Goal: Find specific page/section: Find specific page/section

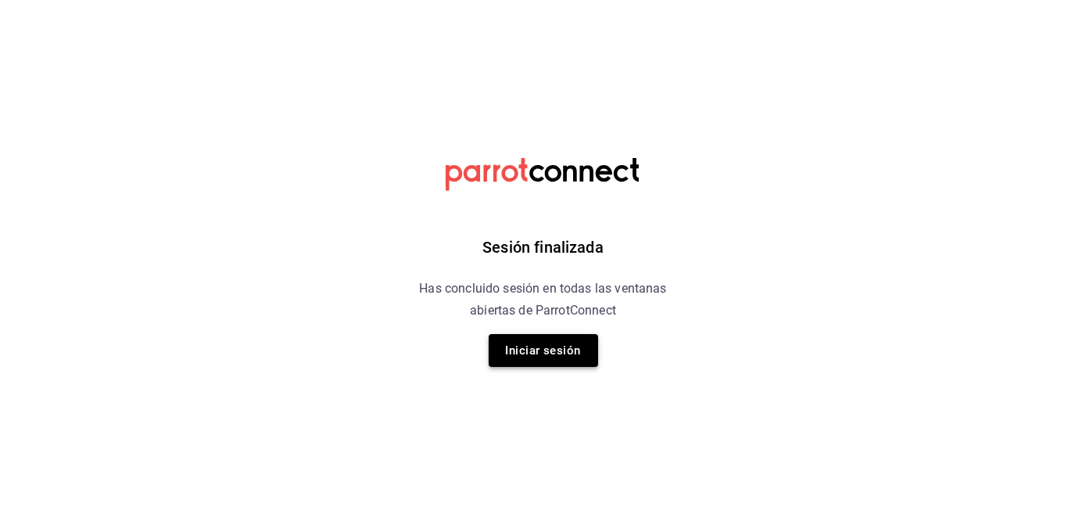
click at [564, 353] on button "Iniciar sesión" at bounding box center [543, 350] width 109 height 33
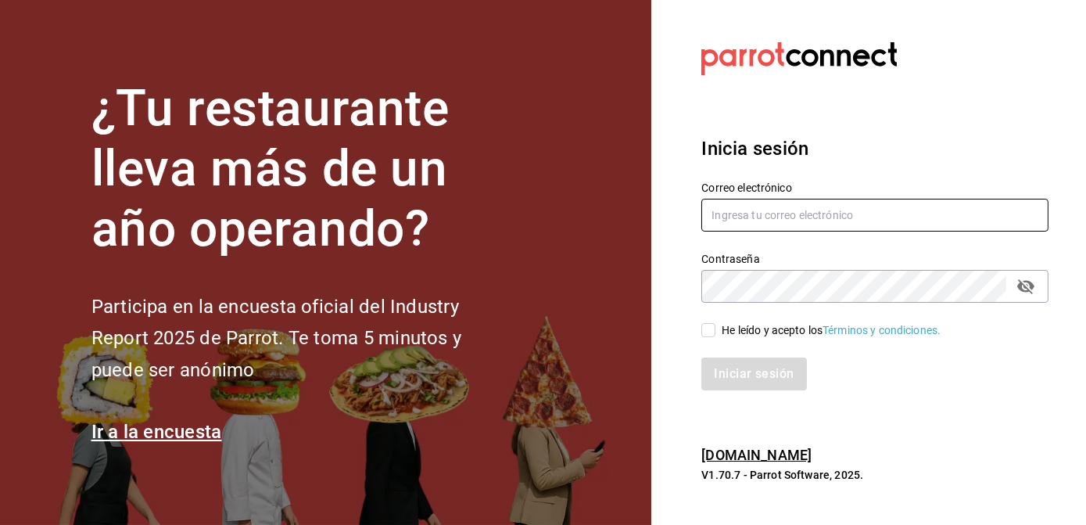
type input "[EMAIL_ADDRESS][DOMAIN_NAME]"
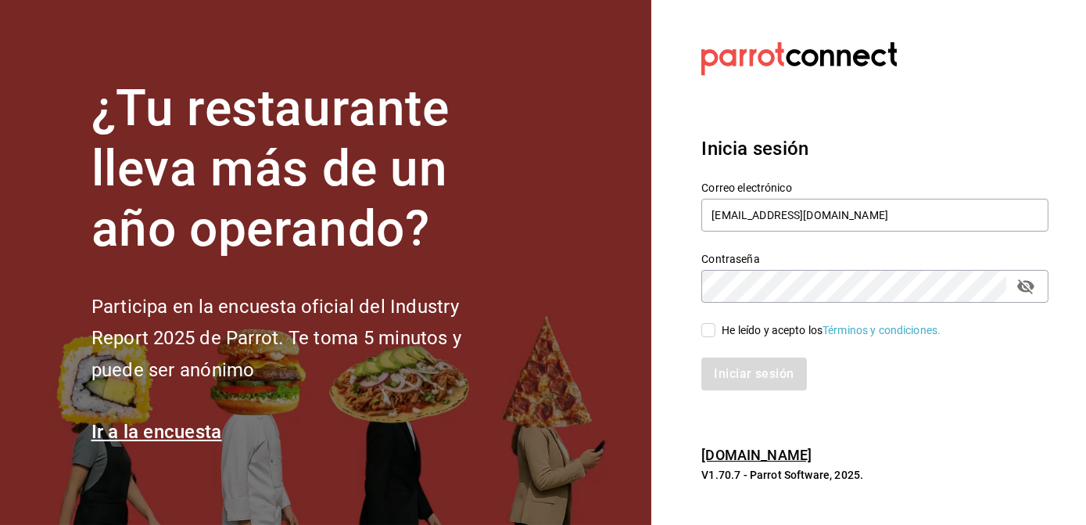
click at [708, 336] on input "He leído y acepto los Términos y condiciones." at bounding box center [708, 330] width 14 height 14
checkbox input "true"
click at [740, 372] on button "Iniciar sesión" at bounding box center [754, 373] width 106 height 33
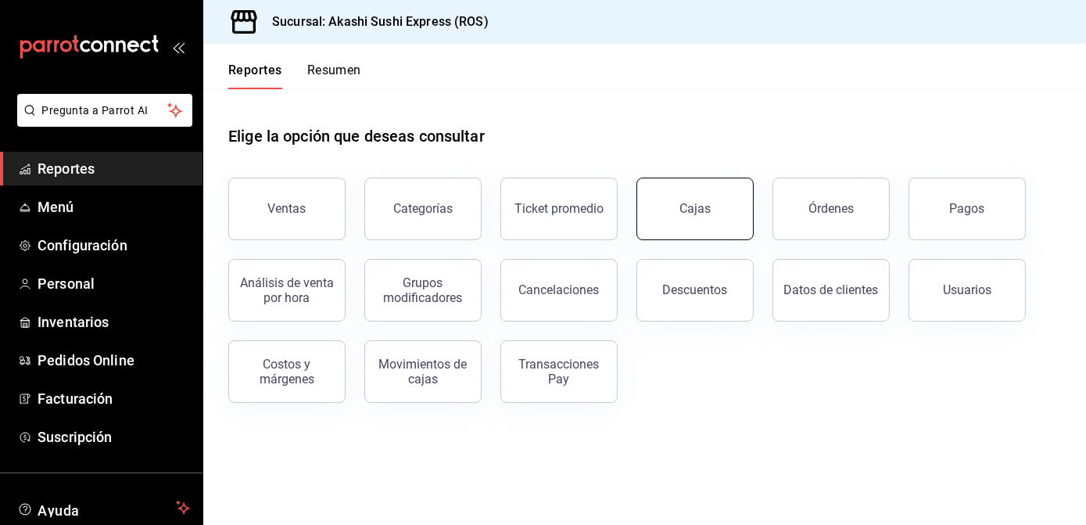
click at [683, 222] on link "Cajas" at bounding box center [694, 208] width 117 height 63
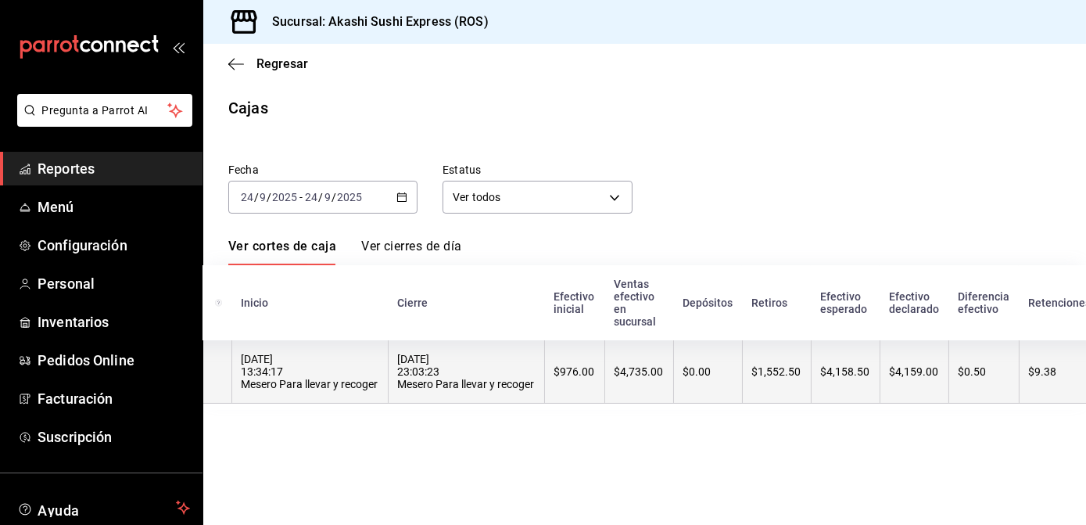
scroll to position [0, 102]
click at [639, 378] on div "$4,735.00" at bounding box center [640, 371] width 49 height 13
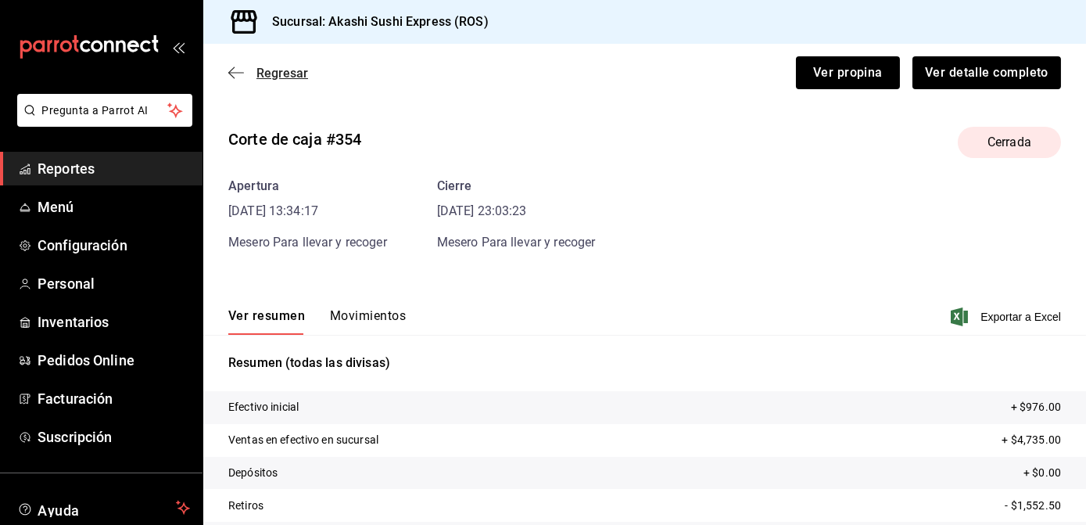
click at [276, 73] on span "Regresar" at bounding box center [282, 73] width 52 height 15
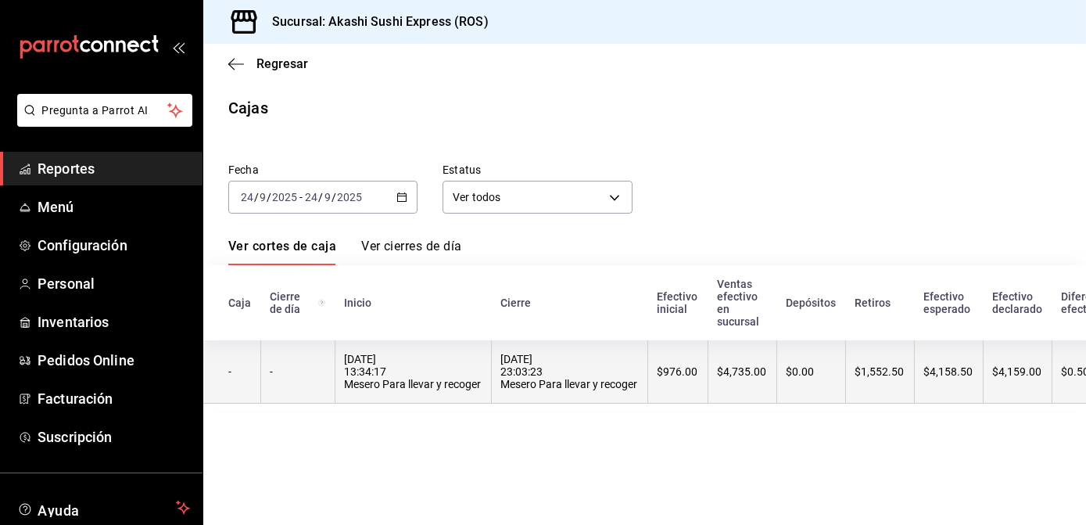
click at [608, 400] on th "[DATE] 23:03:23 Mesero Para llevar y recoger" at bounding box center [569, 371] width 156 height 63
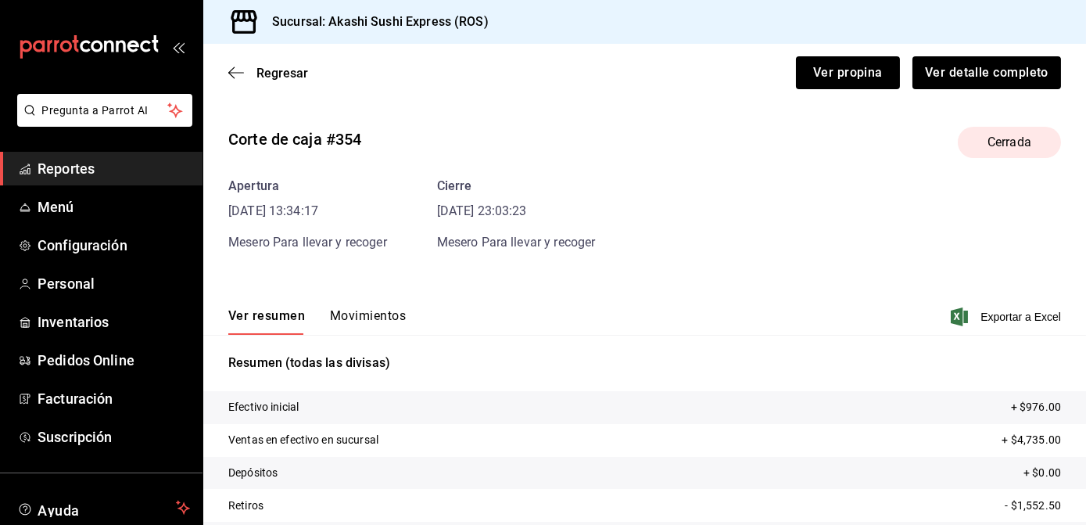
click at [379, 306] on div "Ver resumen Movimientos Exportar a Excel" at bounding box center [644, 311] width 883 height 45
click at [379, 310] on button "Movimientos" at bounding box center [368, 321] width 76 height 27
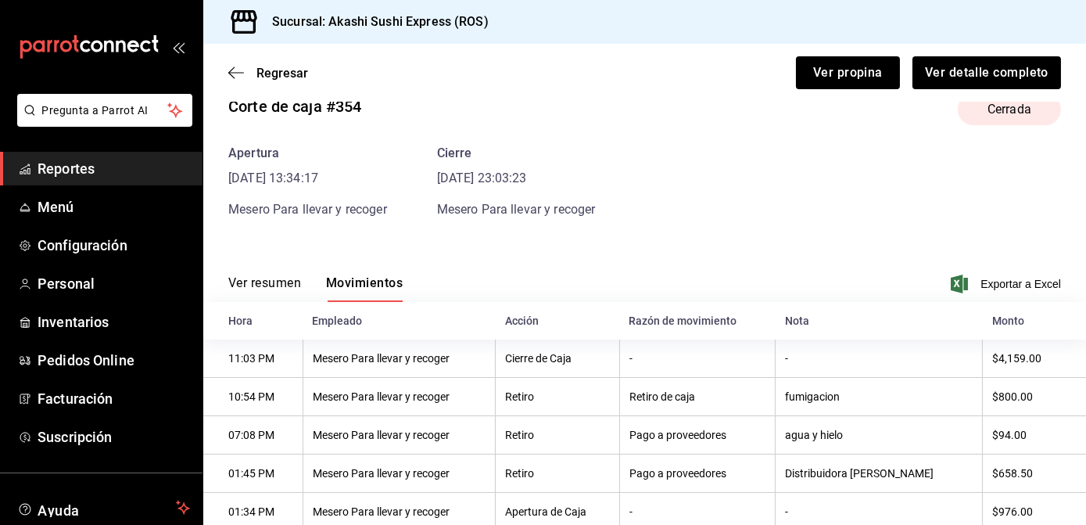
scroll to position [79, 0]
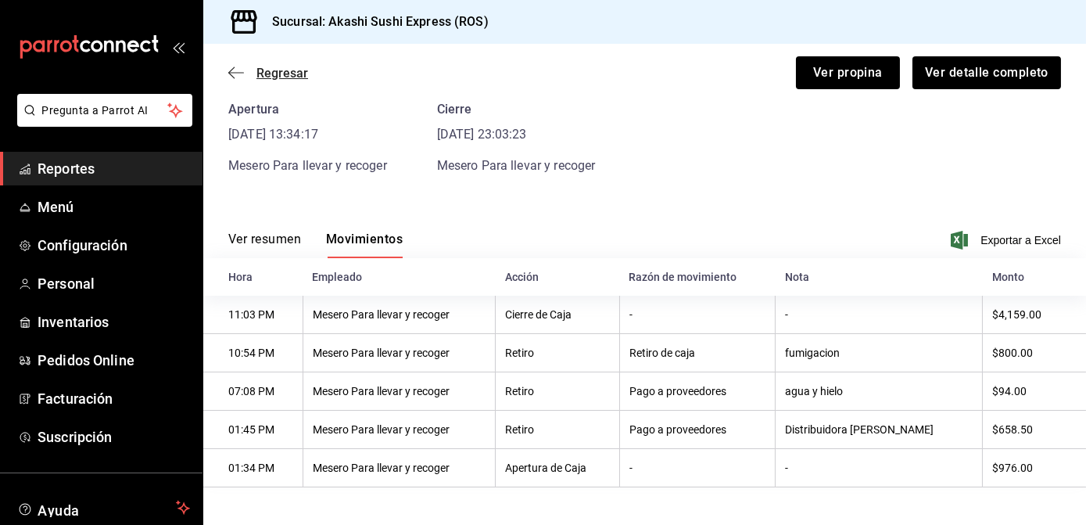
click at [285, 73] on span "Regresar" at bounding box center [282, 73] width 52 height 15
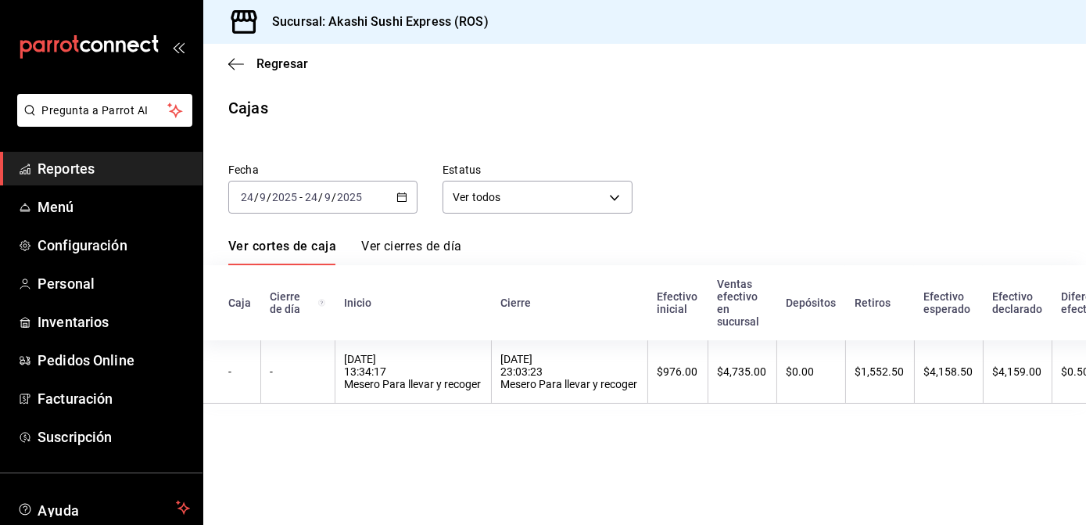
scroll to position [0, 167]
